Goal: Register for event/course

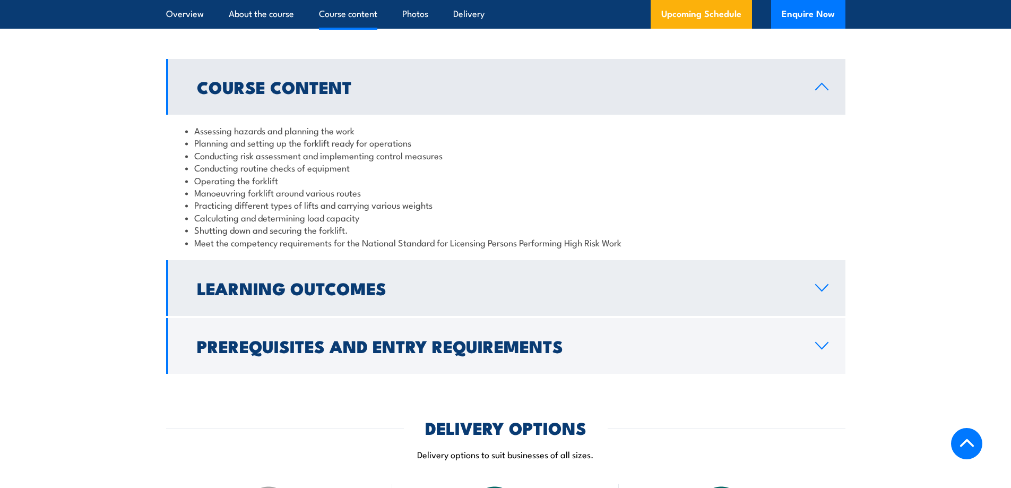
scroll to position [955, 0]
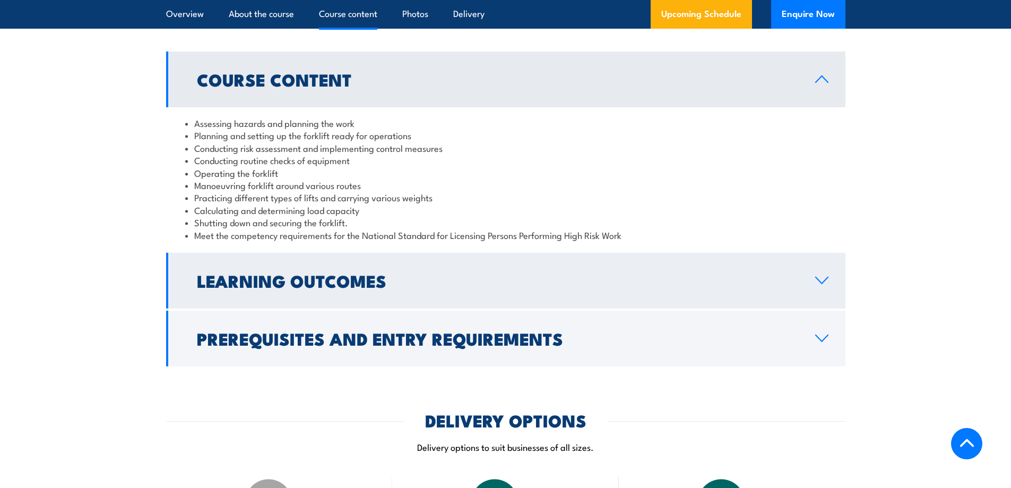
click at [410, 281] on h2 "Learning Outcomes" at bounding box center [497, 280] width 601 height 15
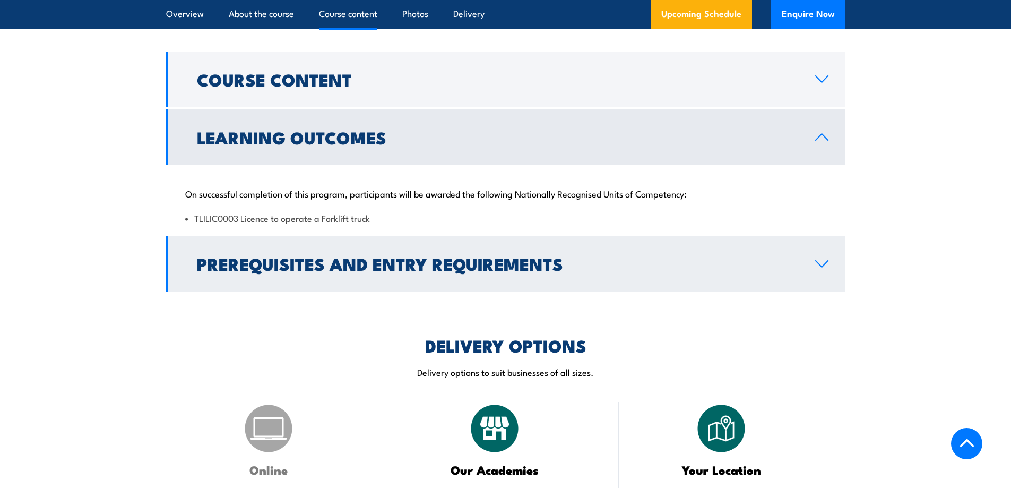
click at [409, 263] on h2 "Prerequisites and Entry Requirements" at bounding box center [497, 263] width 601 height 15
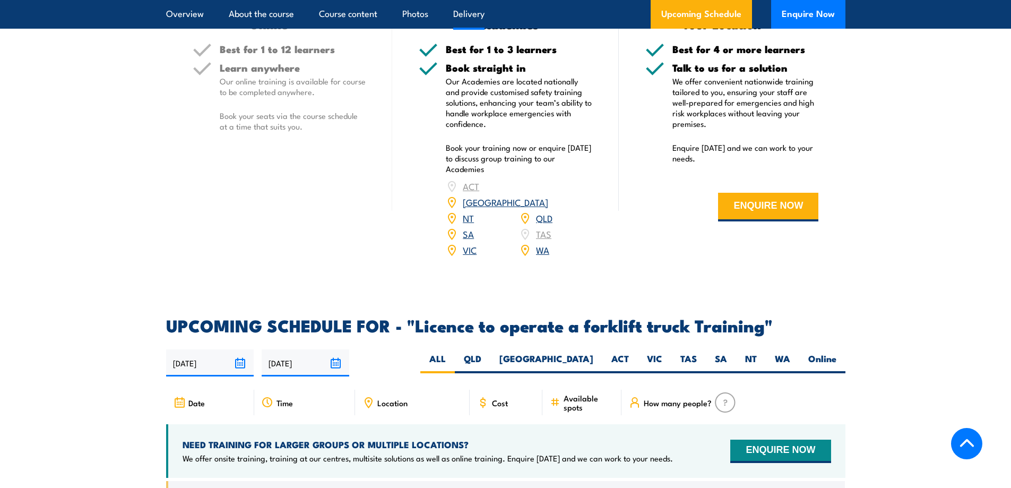
scroll to position [1645, 0]
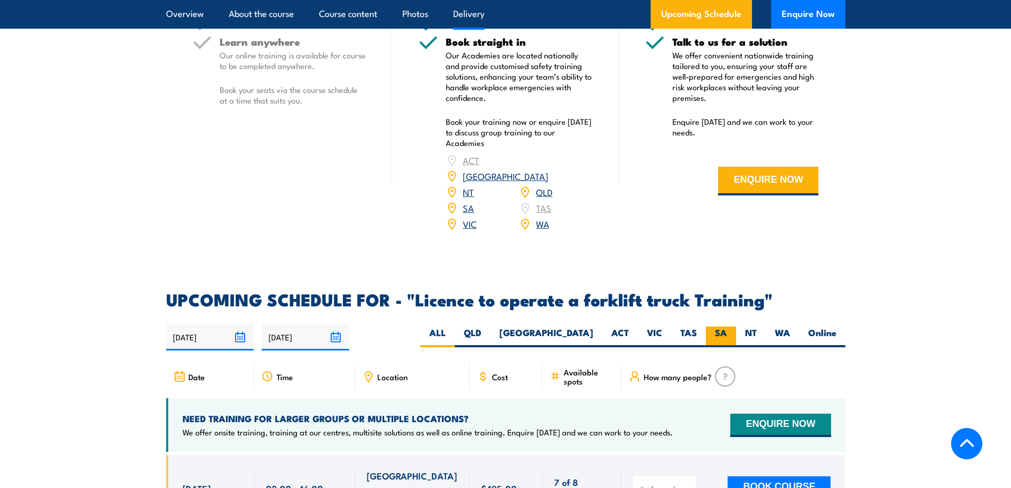
click at [728, 326] on label "SA" at bounding box center [721, 336] width 30 height 21
click at [728, 326] on input "SA" at bounding box center [730, 329] width 7 height 7
radio input "true"
